Goal: Navigation & Orientation: Find specific page/section

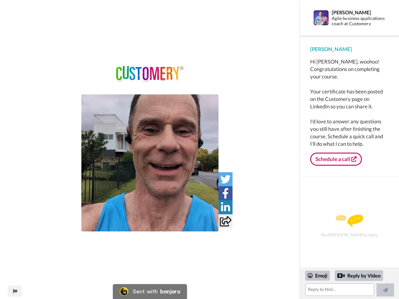
click at [150, 163] on img at bounding box center [149, 162] width 137 height 137
click at [225, 179] on icon at bounding box center [225, 179] width 10 height 10
click at [225, 193] on icon at bounding box center [225, 193] width 7 height 10
click at [225, 207] on icon at bounding box center [225, 207] width 9 height 10
click at [225, 221] on icon at bounding box center [226, 221] width 12 height 10
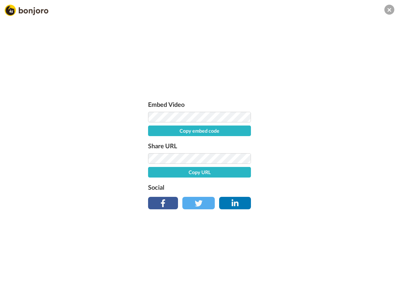
click at [15, 291] on div "Embed Video Copy embed code Share URL Copy URL Social" at bounding box center [199, 183] width 399 height 299
click at [349, 284] on div "Embed Video Copy embed code Share URL Copy URL Social" at bounding box center [199, 183] width 399 height 299
click at [318, 276] on div "Embed Video Copy embed code Share URL Copy URL Social" at bounding box center [199, 183] width 399 height 299
click at [359, 276] on div "Embed Video Copy embed code Share URL Copy URL Social" at bounding box center [199, 183] width 399 height 299
click at [385, 290] on div "Embed Video Copy embed code Share URL Copy URL Social" at bounding box center [199, 183] width 399 height 299
